Goal: Navigation & Orientation: Find specific page/section

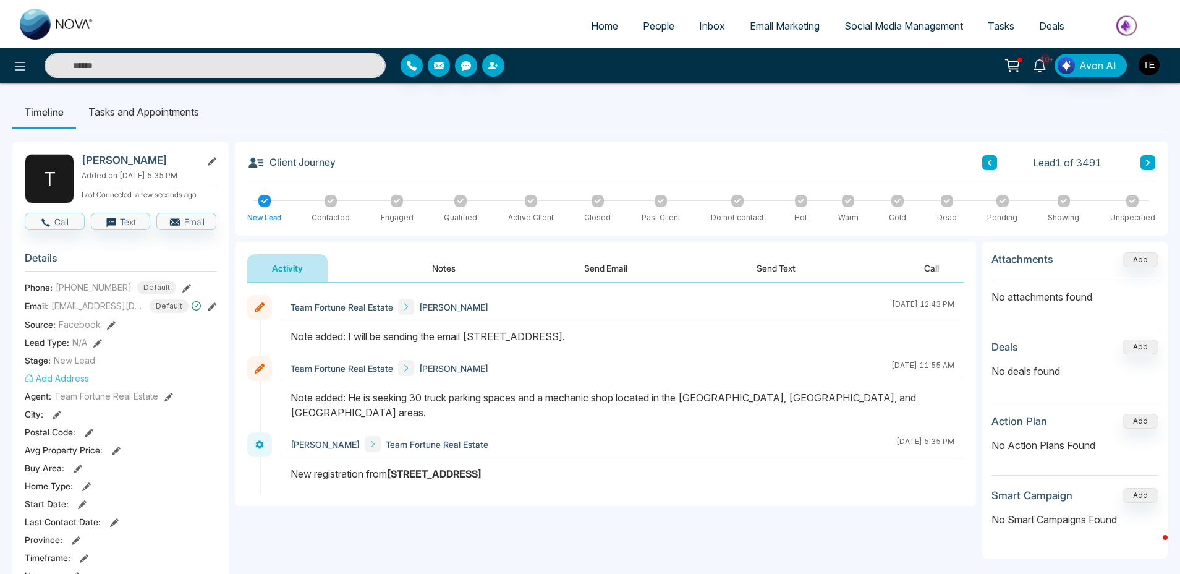
click at [1149, 163] on icon at bounding box center [1148, 163] width 4 height 6
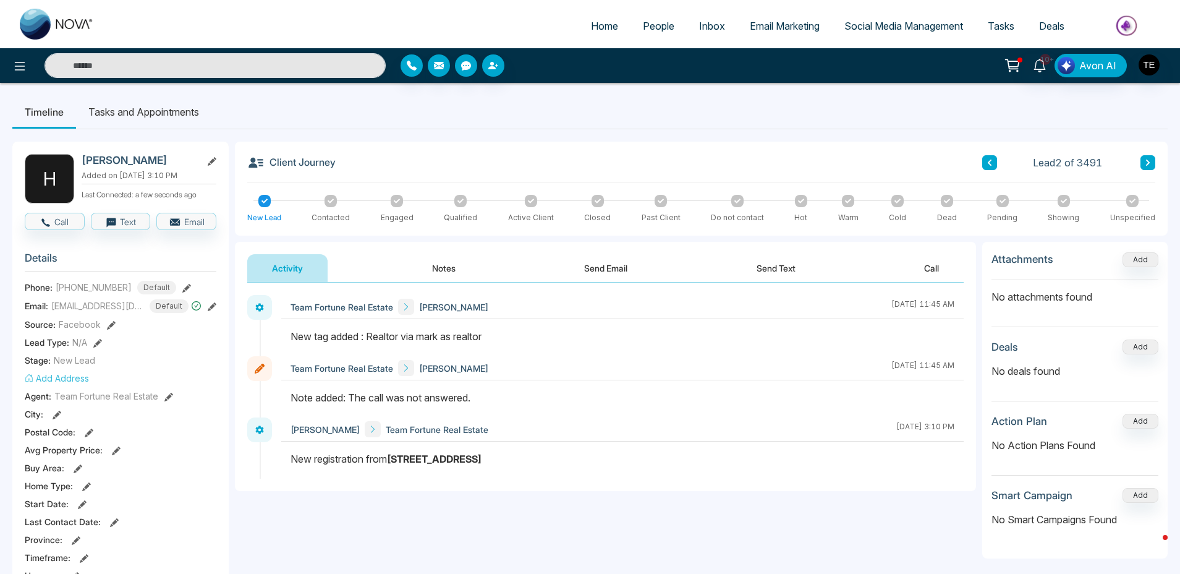
click at [1150, 163] on icon at bounding box center [1148, 162] width 6 height 7
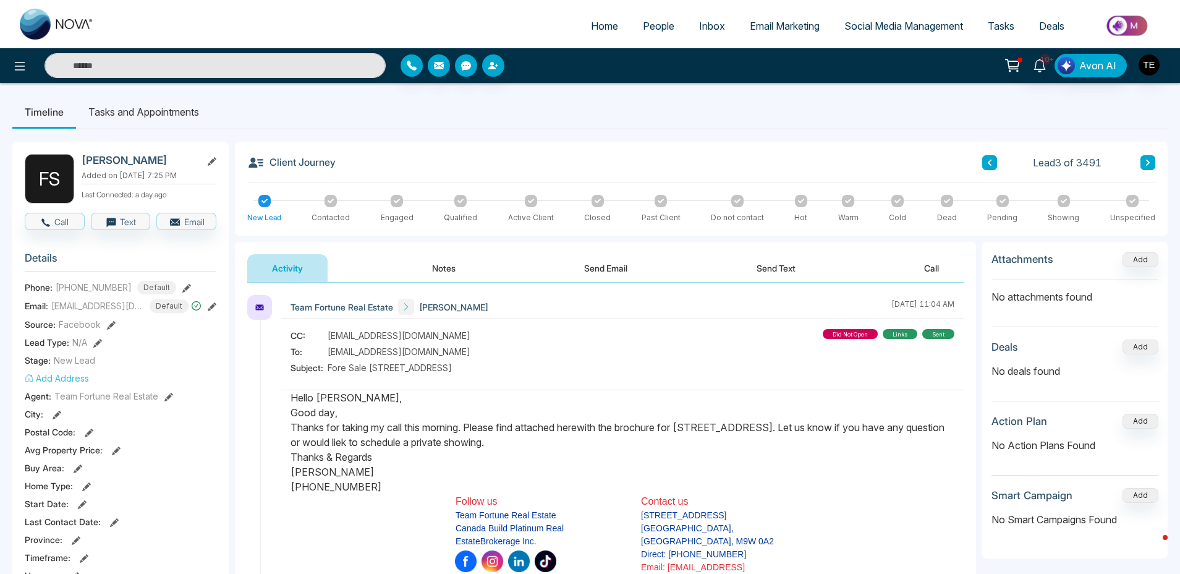
click at [990, 163] on icon at bounding box center [990, 163] width 4 height 6
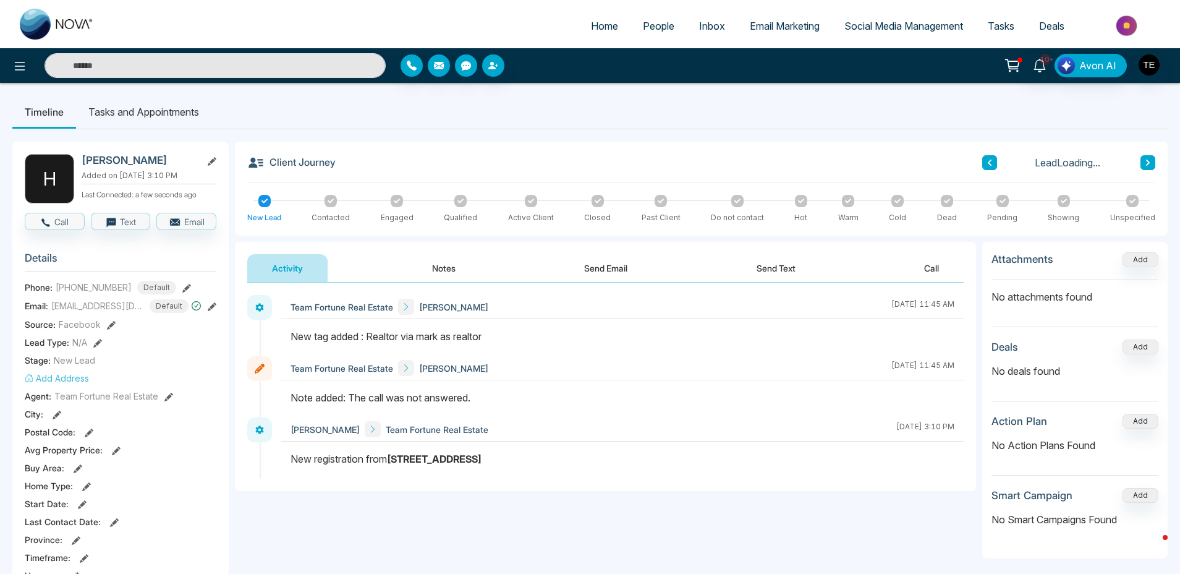
click at [990, 163] on icon at bounding box center [990, 163] width 4 height 6
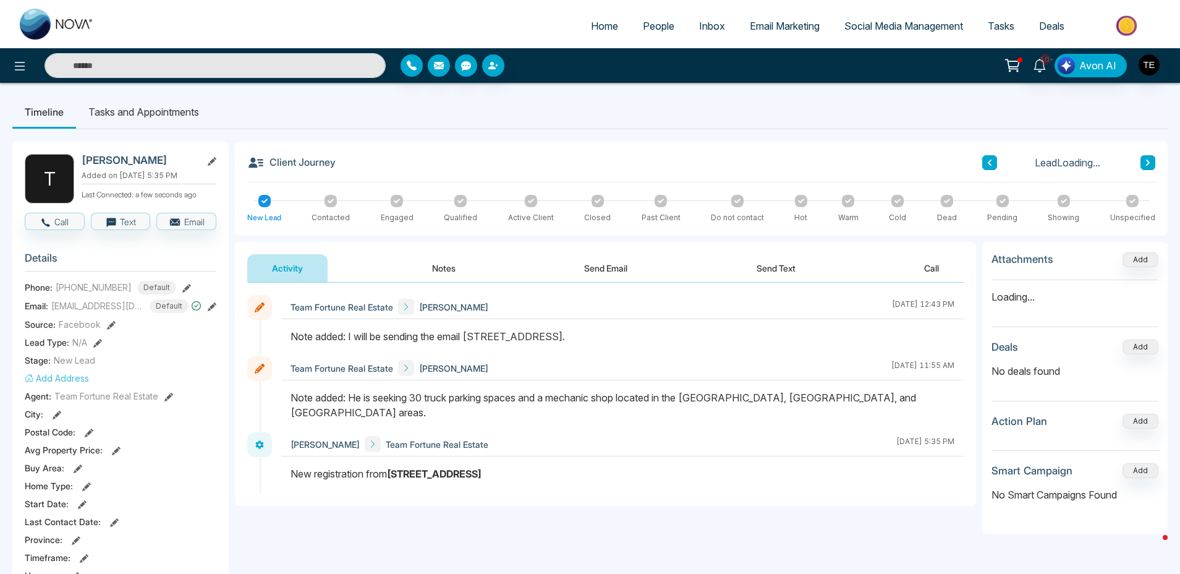
click at [608, 266] on button "Send Email" at bounding box center [606, 268] width 93 height 28
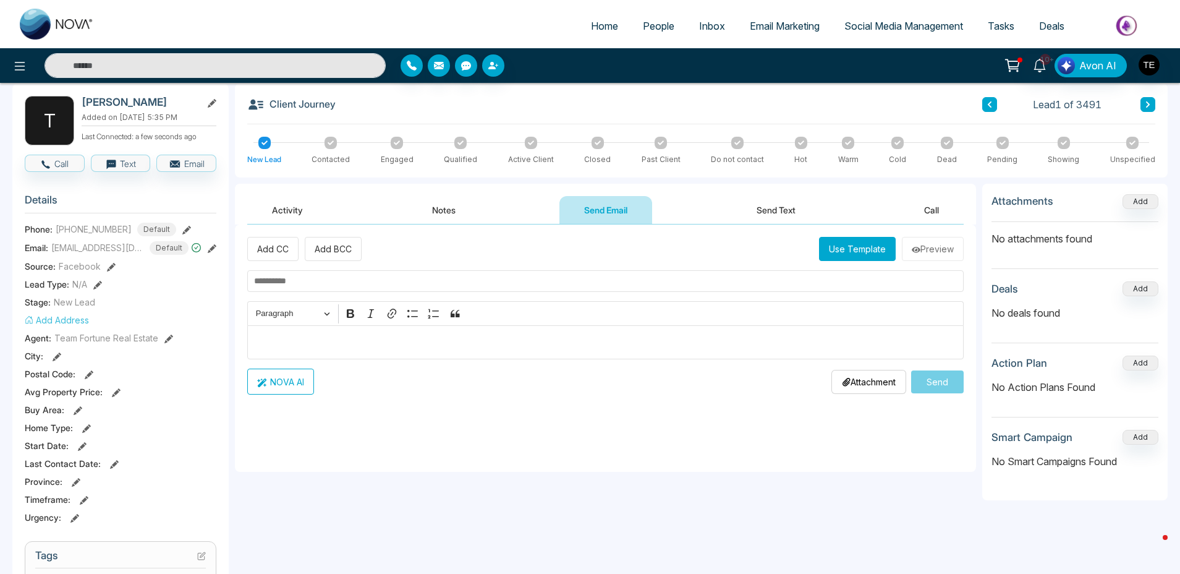
scroll to position [51, 0]
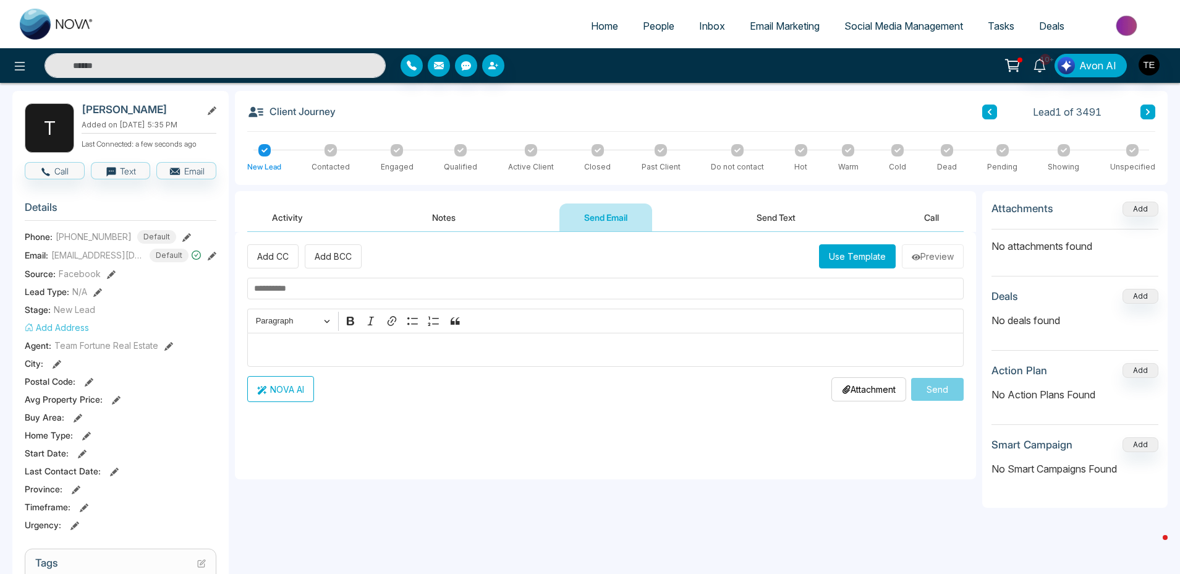
click at [440, 216] on button "Notes" at bounding box center [444, 217] width 73 height 28
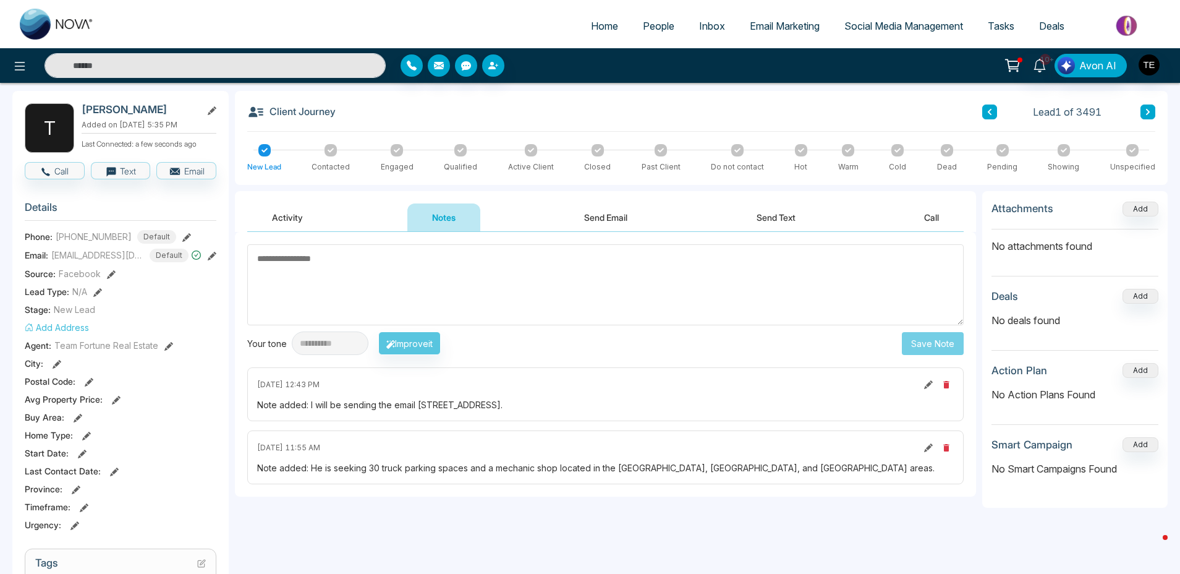
click at [295, 216] on button "Activity" at bounding box center [287, 217] width 80 height 28
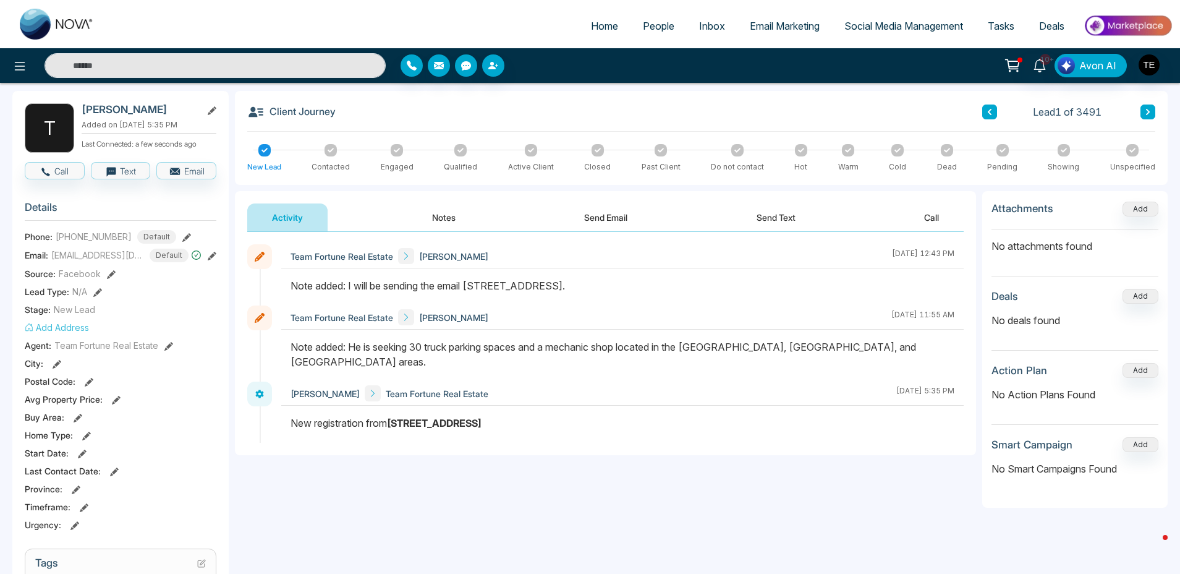
click at [333, 152] on icon at bounding box center [331, 150] width 6 height 6
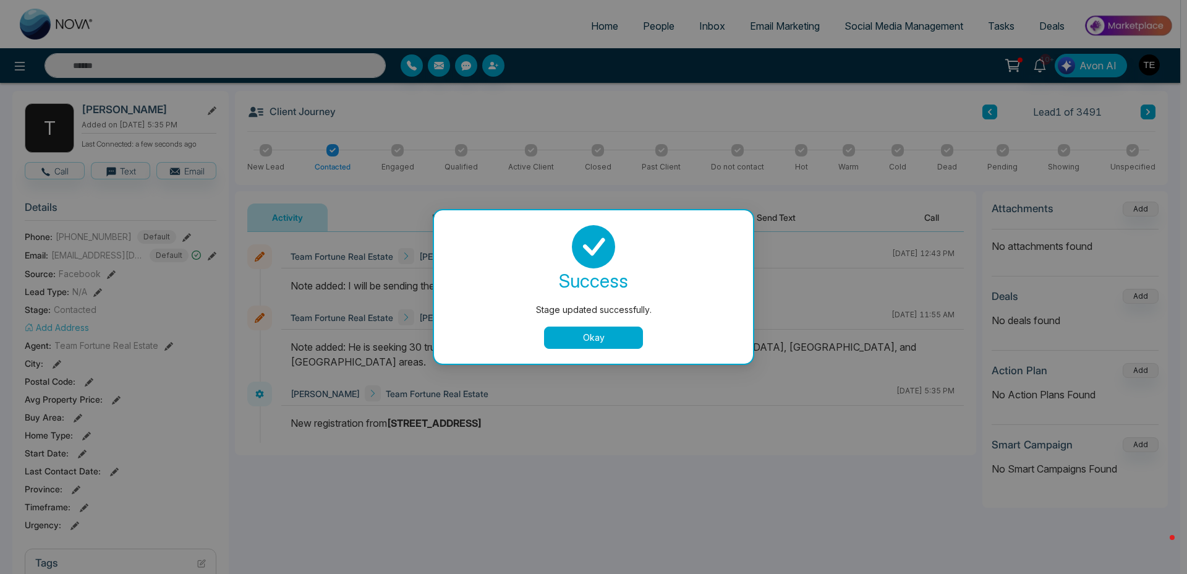
click at [628, 339] on button "Okay" at bounding box center [593, 337] width 99 height 22
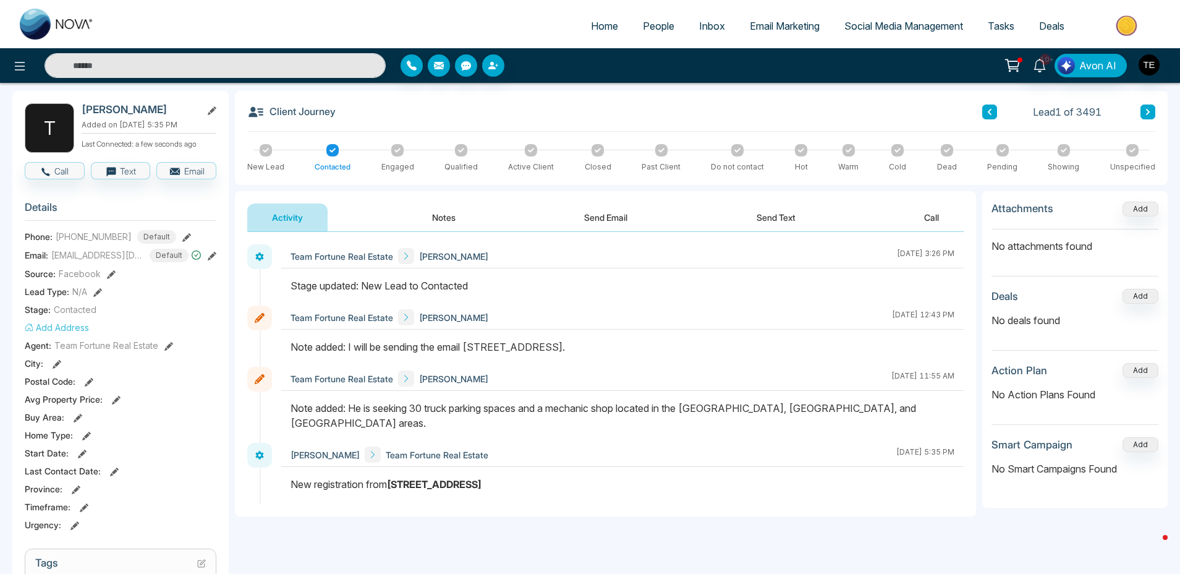
click at [1149, 116] on button at bounding box center [1148, 112] width 15 height 15
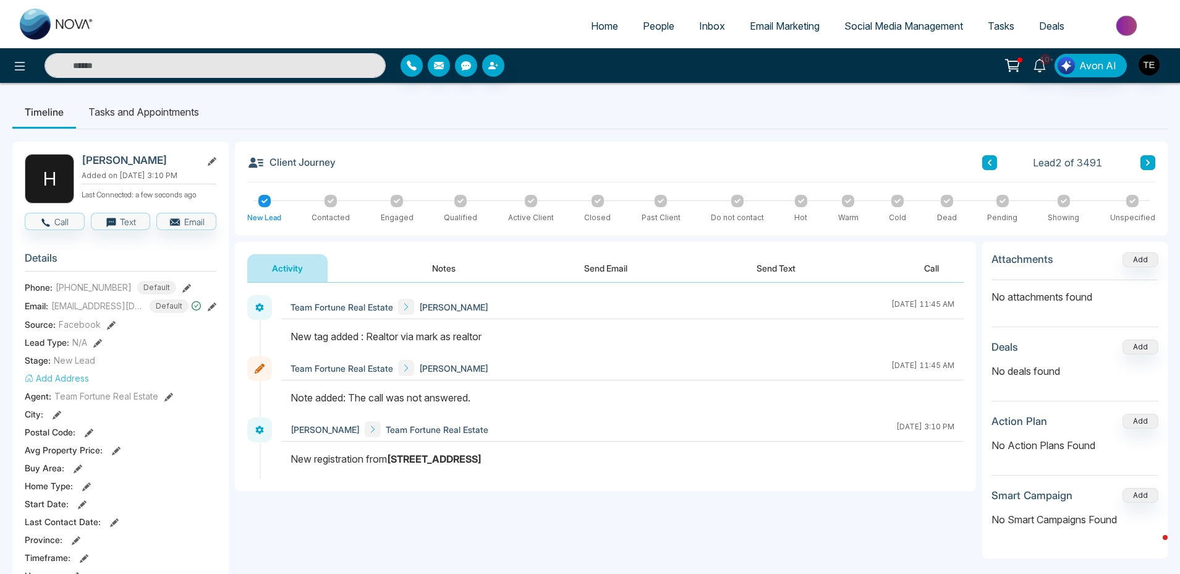
click at [330, 202] on icon at bounding box center [331, 200] width 6 height 4
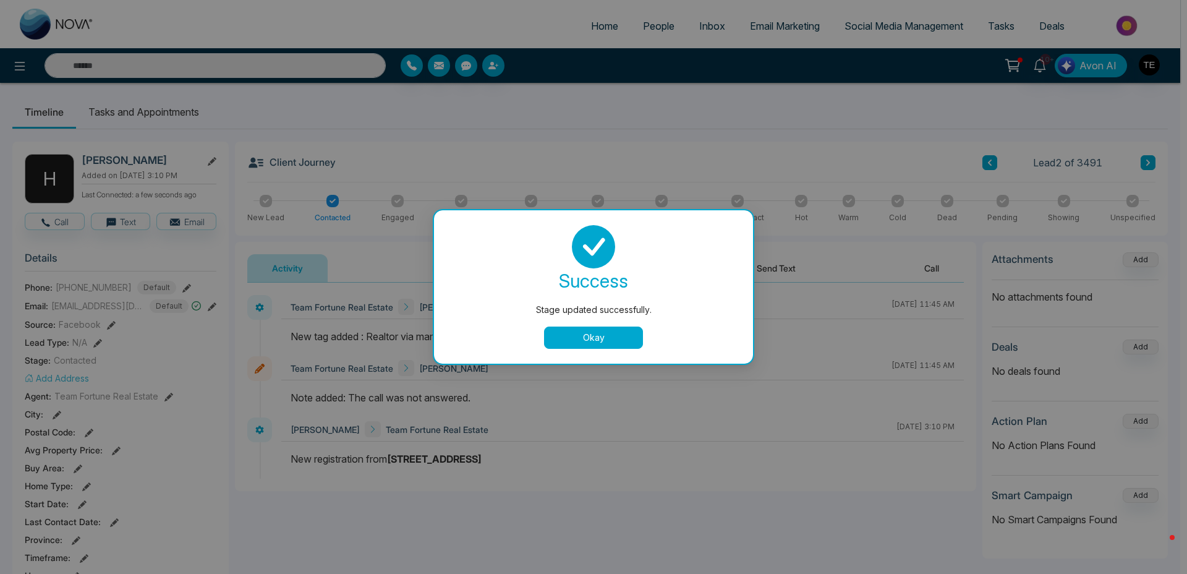
click at [624, 341] on button "Okay" at bounding box center [593, 337] width 99 height 22
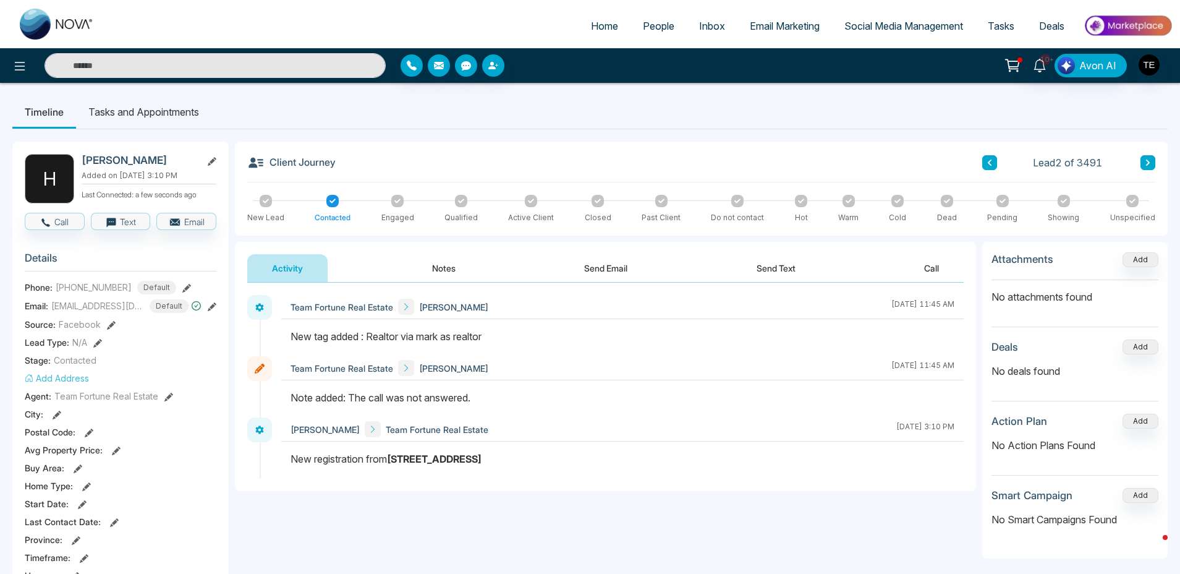
click at [1150, 163] on icon at bounding box center [1148, 162] width 6 height 7
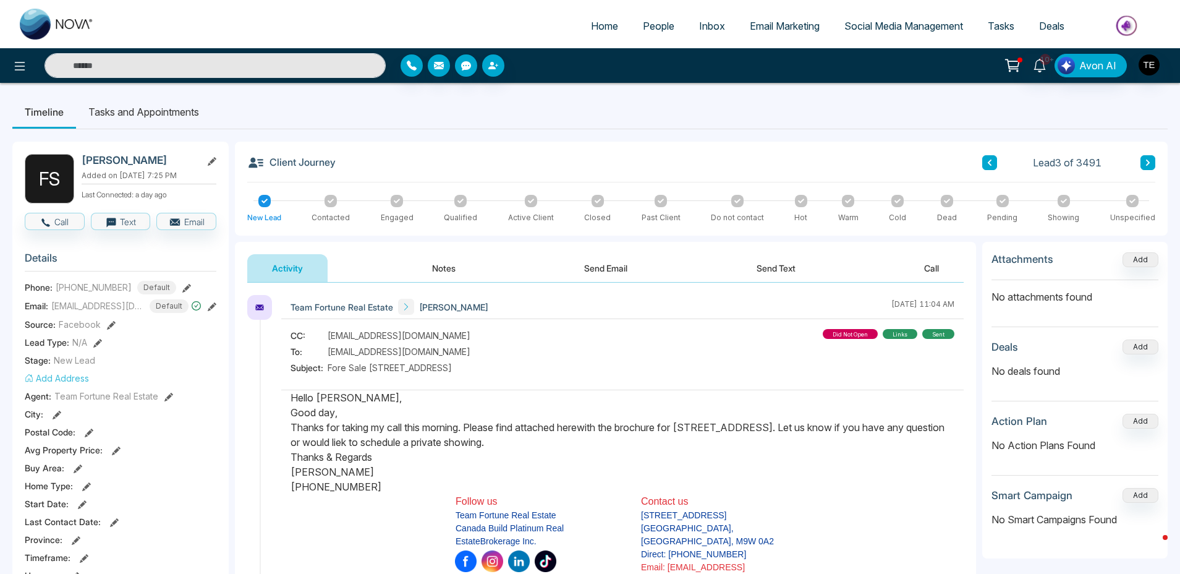
click at [326, 203] on div at bounding box center [331, 201] width 12 height 12
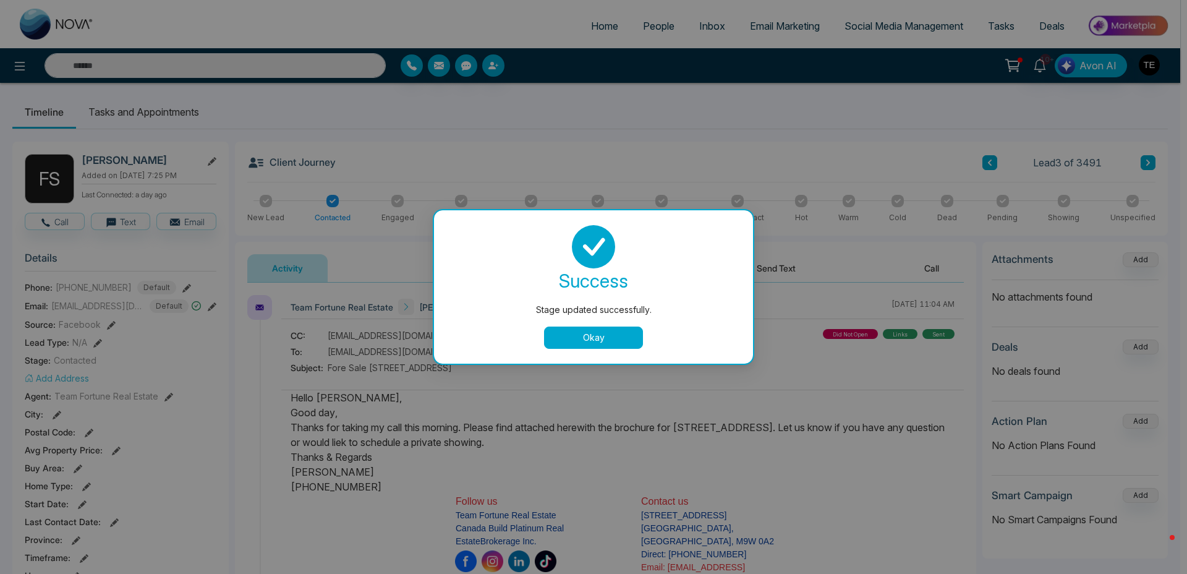
click at [602, 338] on button "Okay" at bounding box center [593, 337] width 99 height 22
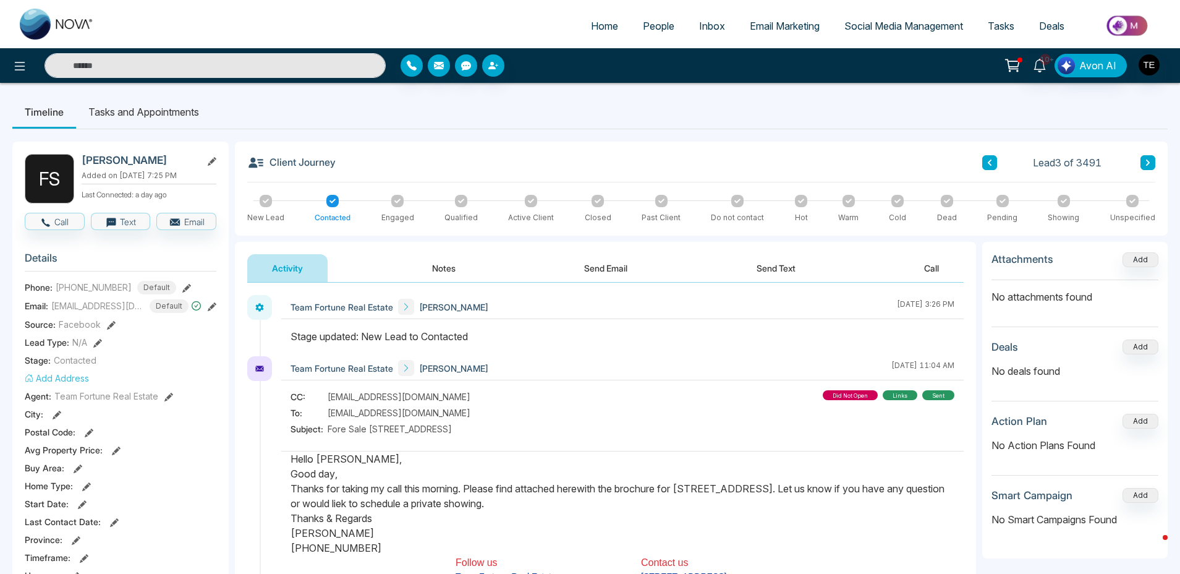
click at [1148, 160] on icon at bounding box center [1148, 163] width 4 height 6
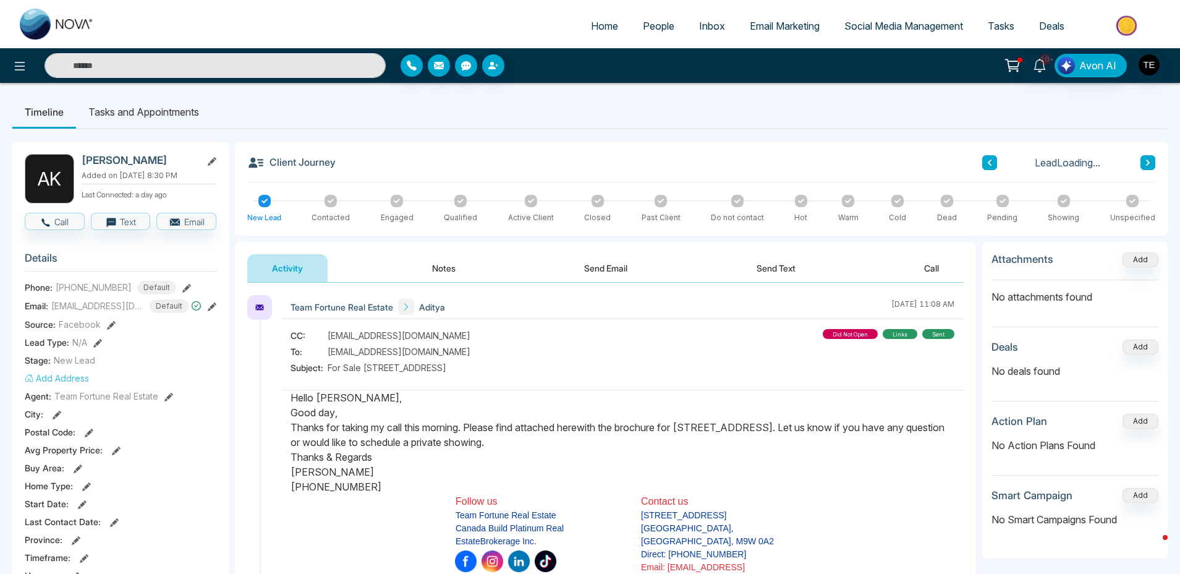
click at [331, 199] on icon at bounding box center [331, 201] width 6 height 6
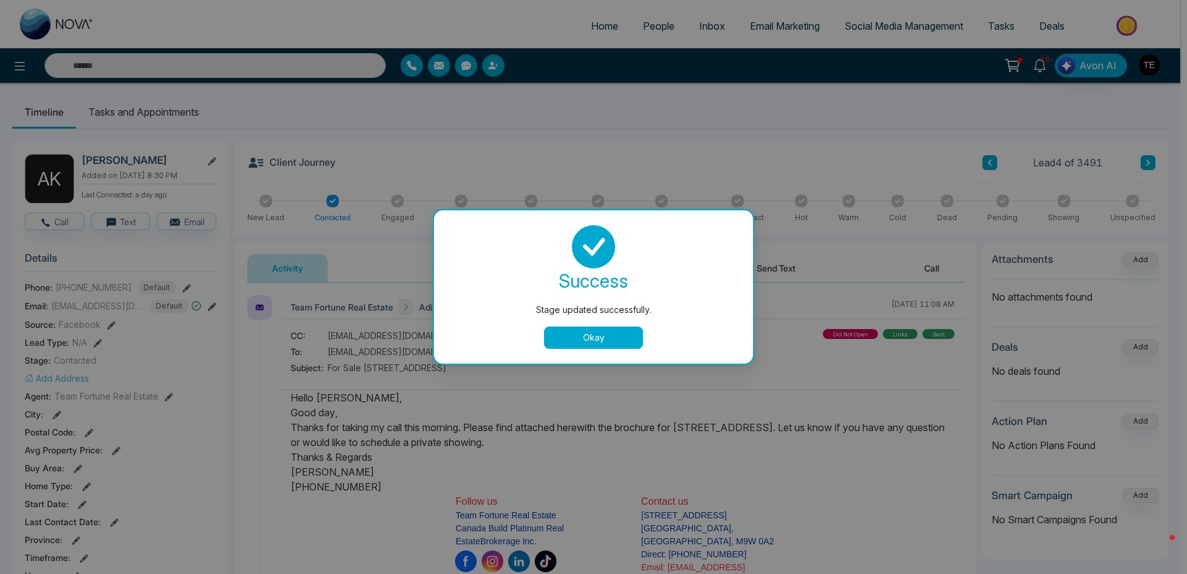
click at [628, 340] on button "Okay" at bounding box center [593, 337] width 99 height 22
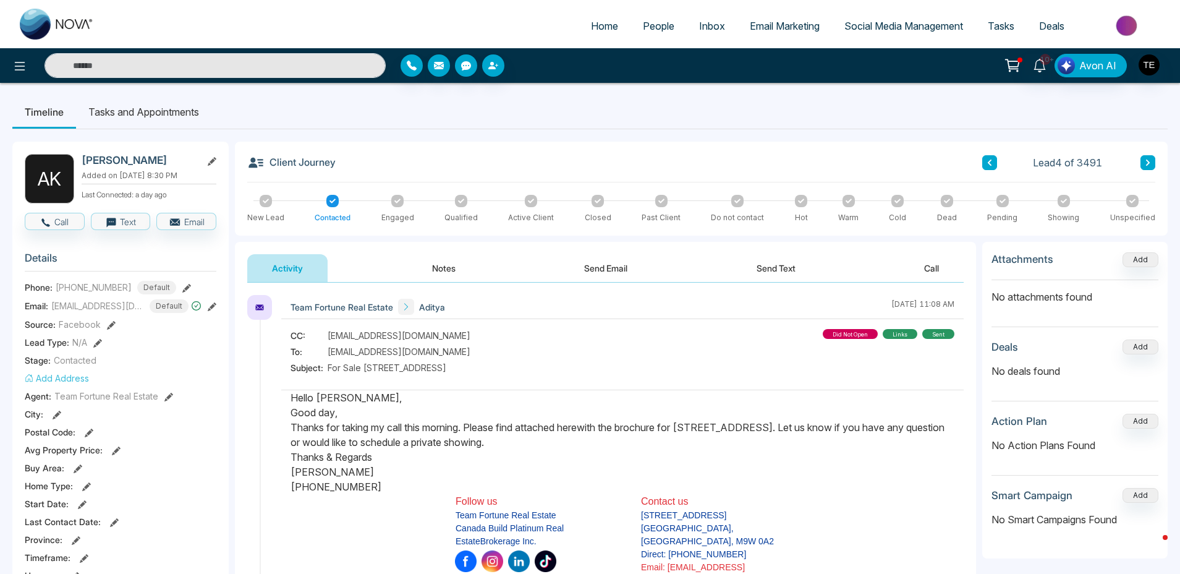
click at [1148, 164] on icon at bounding box center [1148, 162] width 6 height 7
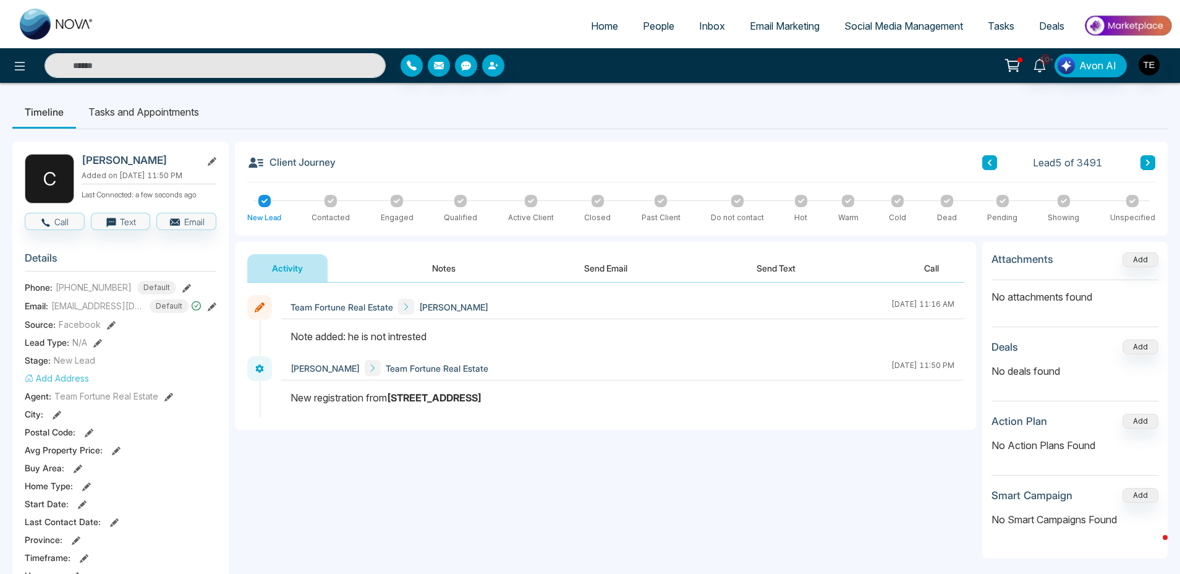
click at [332, 204] on div at bounding box center [331, 201] width 12 height 12
click at [1150, 160] on icon at bounding box center [1148, 161] width 6 height 7
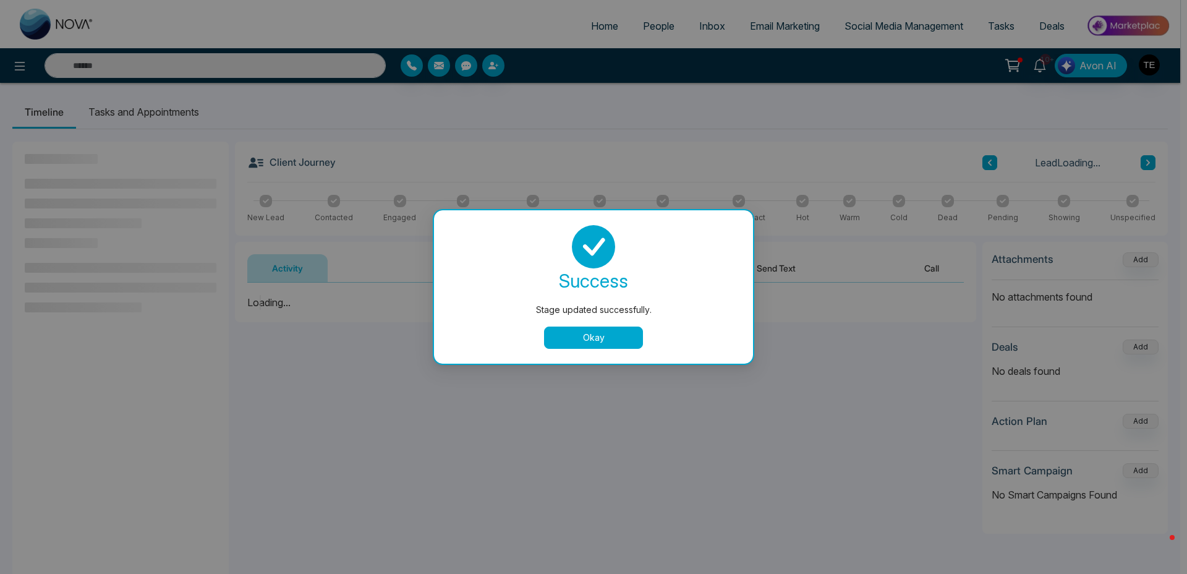
click at [592, 339] on button "Okay" at bounding box center [593, 337] width 99 height 22
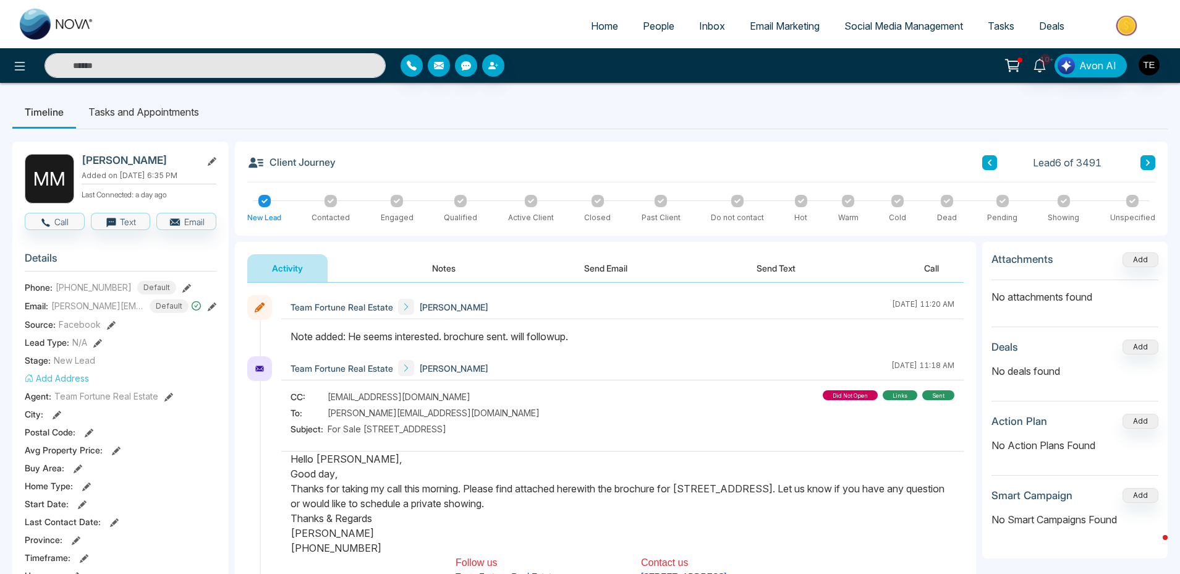
click at [330, 205] on div at bounding box center [331, 201] width 12 height 12
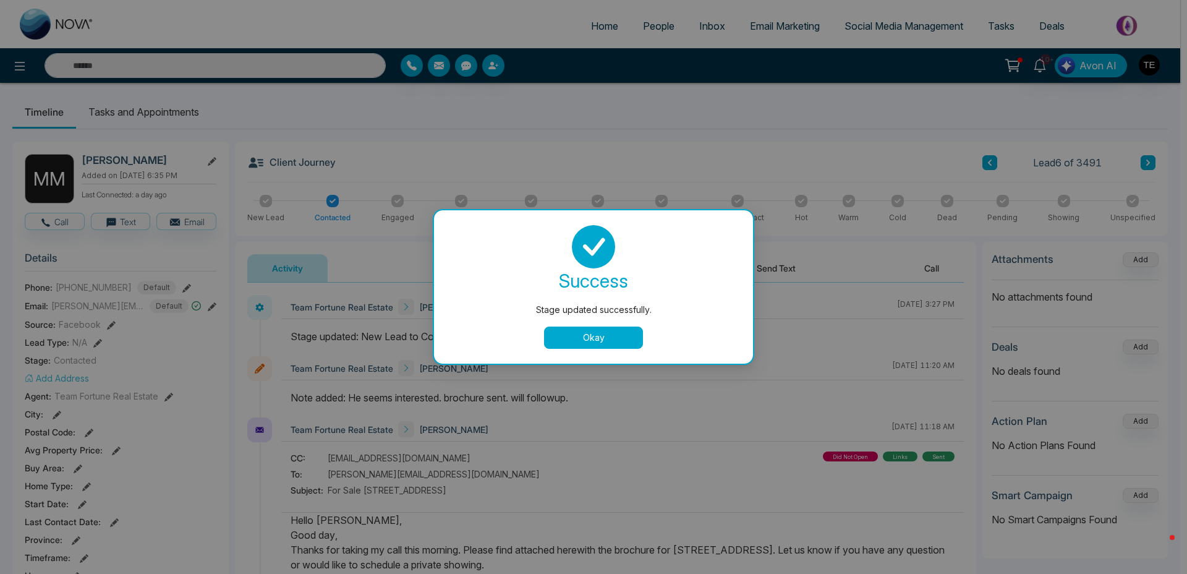
click at [1149, 163] on div "Stage updated successfully. success Stage updated successfully. Okay" at bounding box center [593, 287] width 1187 height 574
